Goal: Task Accomplishment & Management: Manage account settings

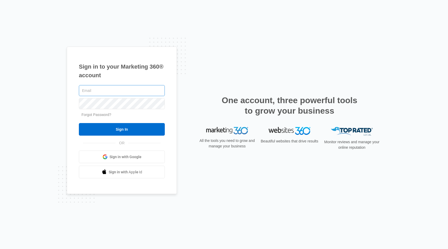
click at [119, 87] on input "text" at bounding box center [122, 90] width 86 height 11
paste input "Username rburrage@lucayantechnology.com"
click at [101, 88] on input "Username rburrage@lucayantechnology.com" at bounding box center [122, 90] width 86 height 11
type input "[EMAIL_ADDRESS][DOMAIN_NAME]"
click at [304, 23] on div "Sign in to your Marketing 360® account rburrage@lucayantechnology.com Forgot Pa…" at bounding box center [224, 124] width 448 height 249
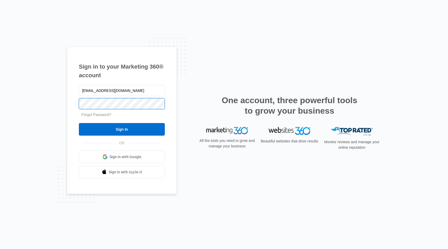
click at [79, 123] on input "Sign In" at bounding box center [122, 129] width 86 height 13
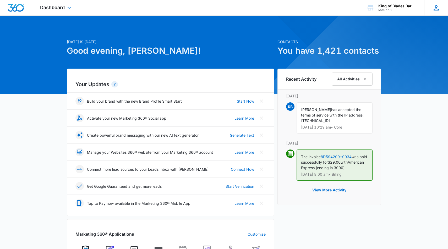
click at [434, 6] on icon at bounding box center [437, 8] width 8 height 8
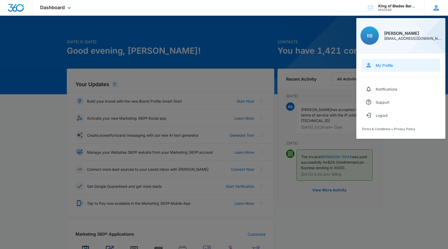
click at [388, 67] on div "My Profile" at bounding box center [384, 65] width 17 height 4
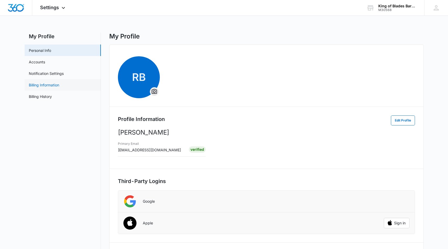
click at [33, 87] on link "Billing Information" at bounding box center [44, 85] width 30 height 6
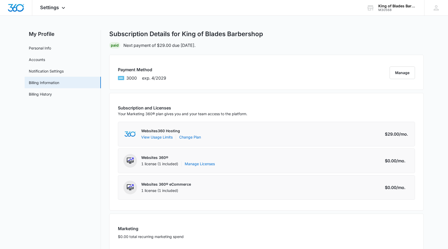
scroll to position [2, 0]
click at [407, 69] on button "Manage" at bounding box center [402, 73] width 25 height 13
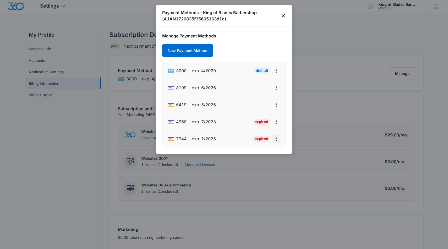
click at [278, 136] on icon "actions.viewMore" at bounding box center [276, 139] width 6 height 6
click at [263, 115] on div "Edit Card" at bounding box center [255, 117] width 25 height 4
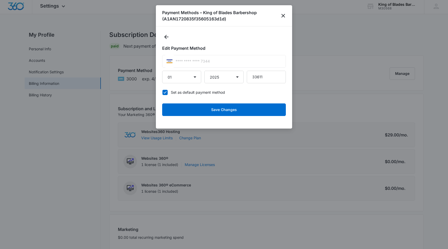
click at [206, 61] on div "**** **** **** 7344" at bounding box center [224, 61] width 124 height 13
click at [227, 67] on div "**** **** **** 7344" at bounding box center [224, 61] width 124 height 13
click at [163, 92] on icon at bounding box center [165, 92] width 5 height 5
click at [163, 92] on input "Set as default payment method" at bounding box center [162, 92] width 0 height 0
checkbox input "false"
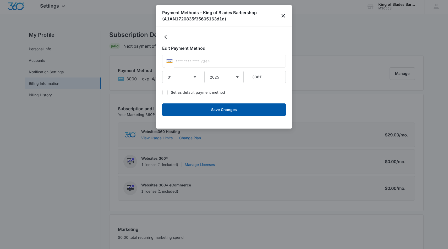
click at [209, 106] on button "Save Changes" at bounding box center [224, 110] width 124 height 13
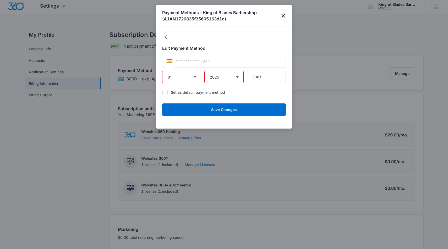
click at [283, 16] on icon "close" at bounding box center [283, 16] width 6 height 6
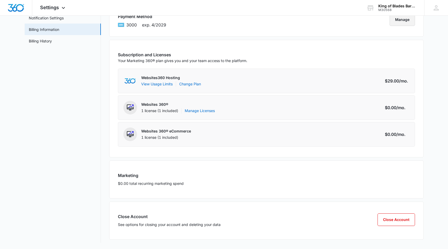
scroll to position [0, 0]
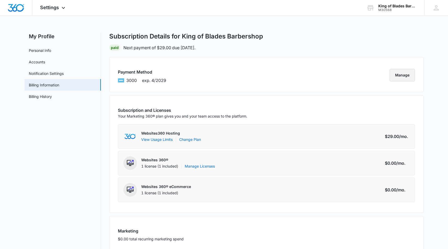
click at [394, 72] on button "Manage" at bounding box center [402, 75] width 25 height 13
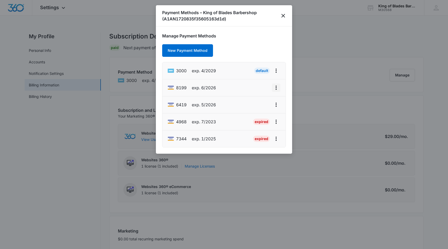
click at [276, 86] on icon "actions.viewMore" at bounding box center [276, 88] width 1 height 4
click at [55, 149] on div at bounding box center [224, 124] width 448 height 249
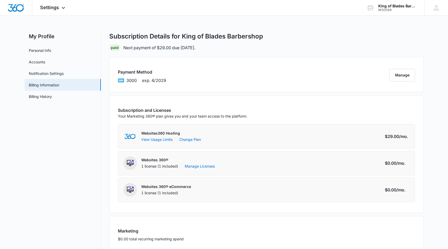
click at [71, 125] on nav "My Profile Personal Info Accounts Notification Settings Billing Information Bil…" at bounding box center [63, 166] width 76 height 266
click at [49, 49] on link "Personal Info" at bounding box center [40, 51] width 22 height 6
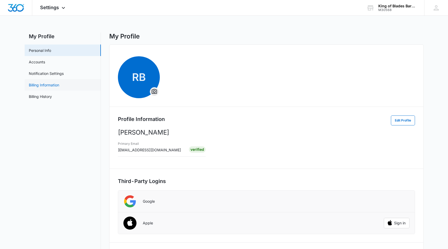
click at [50, 82] on link "Billing Information" at bounding box center [44, 85] width 30 height 6
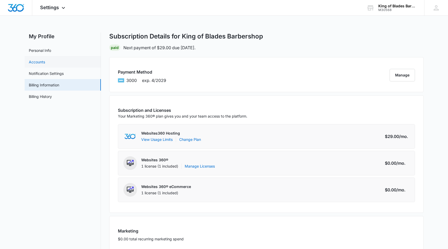
click at [45, 63] on link "Accounts" at bounding box center [37, 62] width 16 height 6
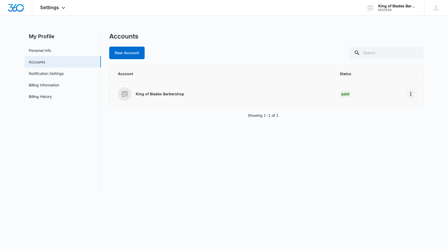
click at [409, 92] on icon "Home" at bounding box center [411, 94] width 6 height 6
click at [64, 76] on link "Notification Settings" at bounding box center [46, 74] width 35 height 6
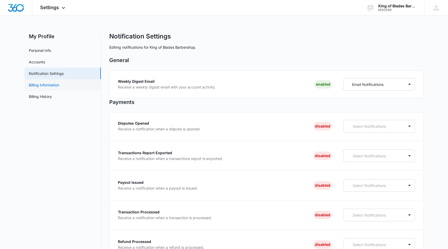
click at [59, 85] on link "Billing Information" at bounding box center [44, 85] width 30 height 6
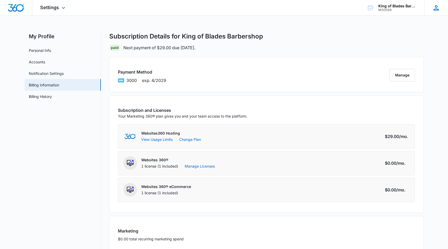
click at [434, 8] on icon at bounding box center [437, 8] width 8 height 8
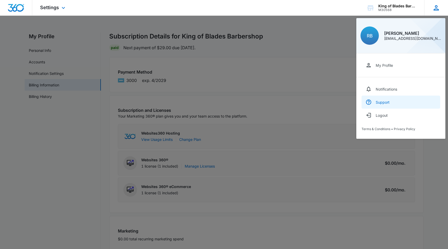
click at [389, 103] on div "Support" at bounding box center [383, 102] width 14 height 4
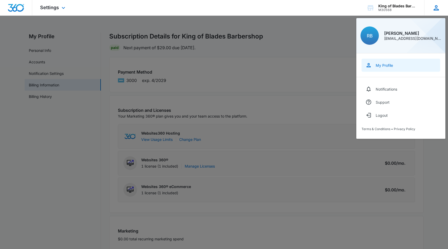
click at [381, 59] on link "My Profile" at bounding box center [401, 65] width 79 height 13
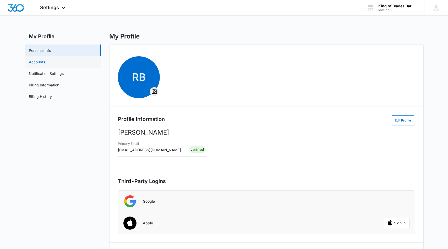
click at [45, 59] on link "Accounts" at bounding box center [37, 62] width 16 height 6
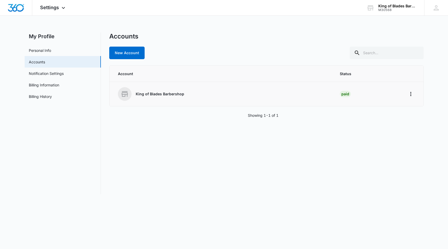
click at [133, 91] on div "King of Blades Barbershop" at bounding box center [223, 94] width 210 height 14
click at [155, 95] on p "King of Blades Barbershop" at bounding box center [160, 94] width 49 height 5
click at [51, 73] on link "Notification Settings" at bounding box center [46, 74] width 35 height 6
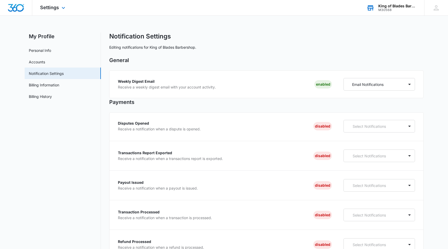
click at [384, 11] on div "M30568" at bounding box center [398, 10] width 38 height 4
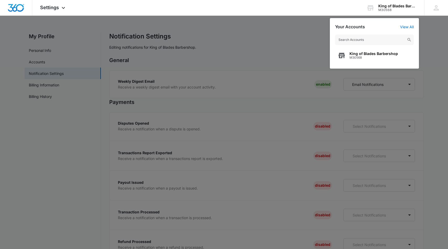
click at [265, 33] on div at bounding box center [224, 124] width 448 height 249
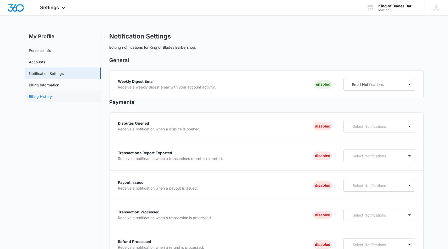
click at [43, 95] on link "Billing History" at bounding box center [40, 97] width 23 height 6
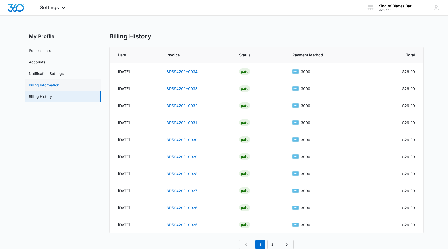
click at [37, 88] on link "Billing Information" at bounding box center [44, 85] width 30 height 6
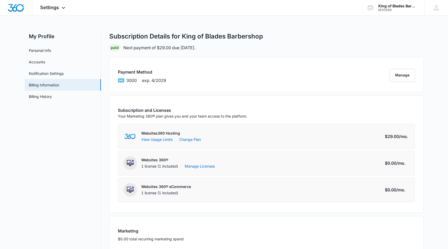
click at [160, 194] on div "1 license (1 included)" at bounding box center [166, 193] width 50 height 5
click at [195, 165] on link "Manage Licenses" at bounding box center [200, 166] width 30 height 5
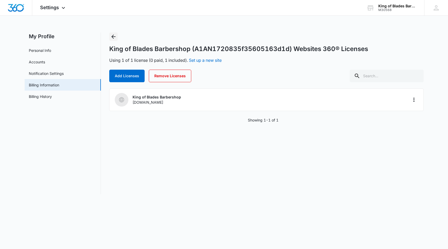
click at [114, 36] on icon "Back" at bounding box center [113, 37] width 6 height 6
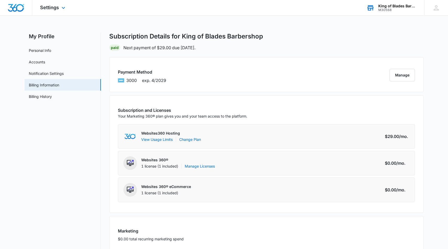
click at [403, 8] on div "M30568" at bounding box center [398, 10] width 38 height 4
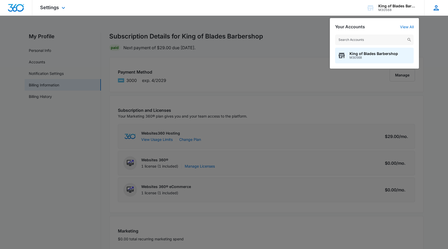
click at [443, 7] on div "RB Ricardo Burrage rburrage@lucayantechnology.com My Profile Notifications Supp…" at bounding box center [437, 7] width 24 height 15
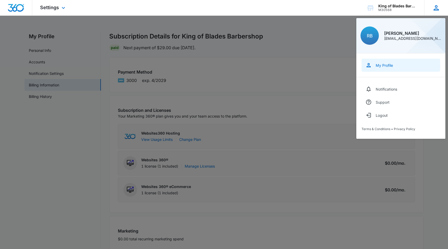
click at [389, 60] on link "My Profile" at bounding box center [401, 65] width 79 height 13
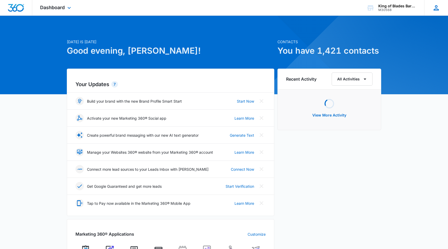
click at [432, 9] on div "RB [PERSON_NAME] [EMAIL_ADDRESS][DOMAIN_NAME] My Profile Notifications Support …" at bounding box center [437, 7] width 24 height 15
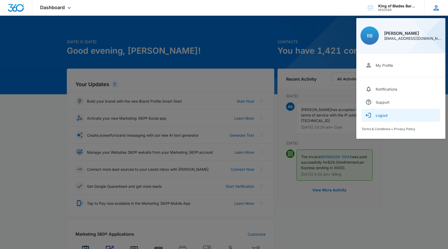
click at [394, 114] on button "Logout" at bounding box center [401, 115] width 79 height 13
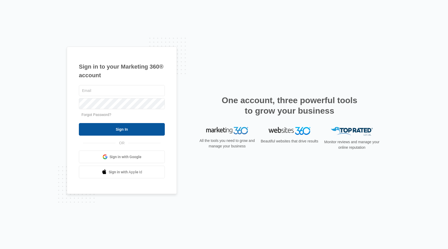
type input "support@lucayantechnology.com"
click at [151, 131] on input "Sign In" at bounding box center [122, 129] width 86 height 13
